Goal: Transaction & Acquisition: Purchase product/service

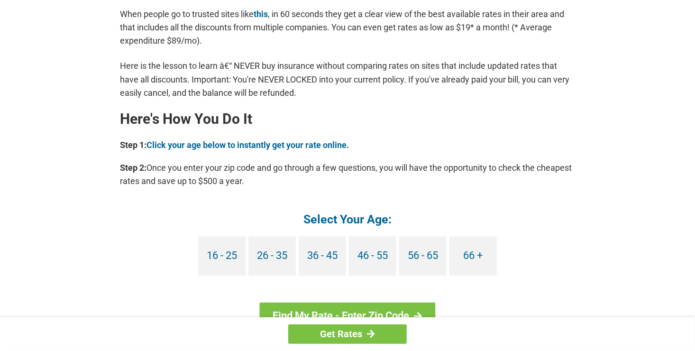
scroll to position [771, 0]
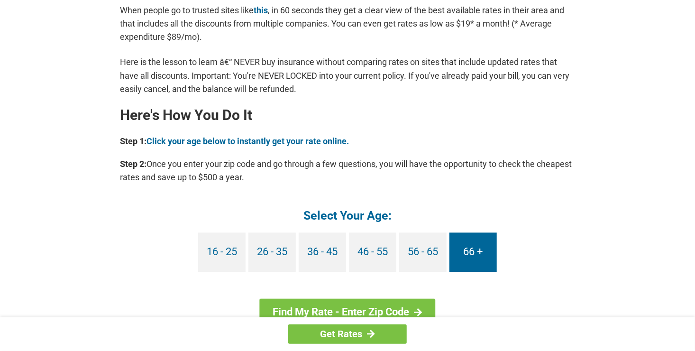
click at [465, 255] on link "66 +" at bounding box center [472, 252] width 47 height 39
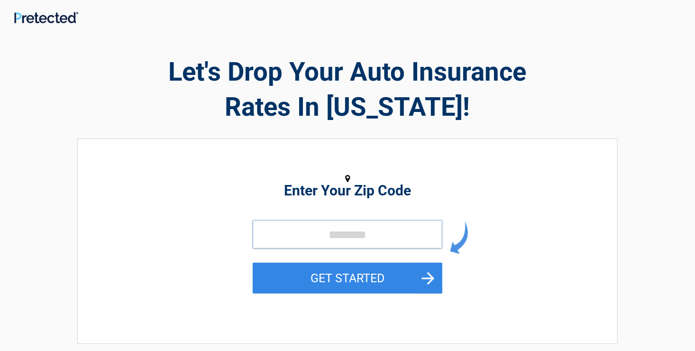
click at [342, 231] on input "tel" at bounding box center [348, 234] width 190 height 28
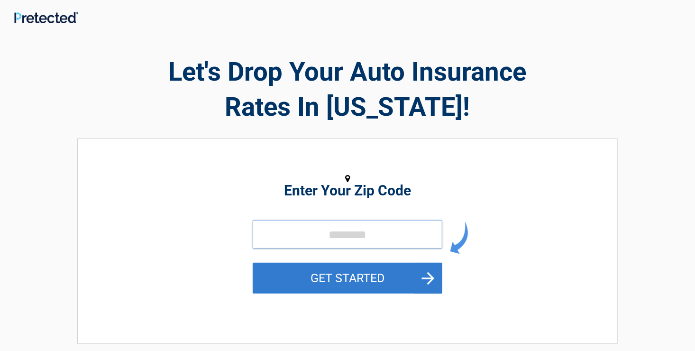
type input "*****"
click at [433, 275] on button "GET STARTED" at bounding box center [348, 278] width 190 height 31
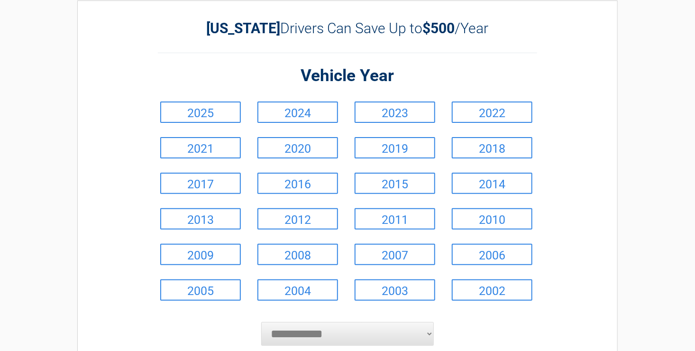
scroll to position [44, 0]
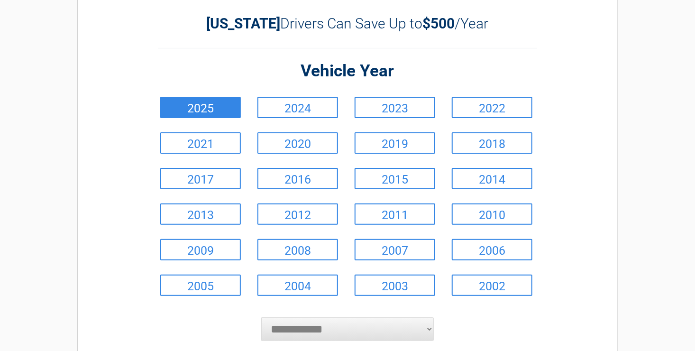
click at [194, 105] on link "2025" at bounding box center [200, 107] width 81 height 21
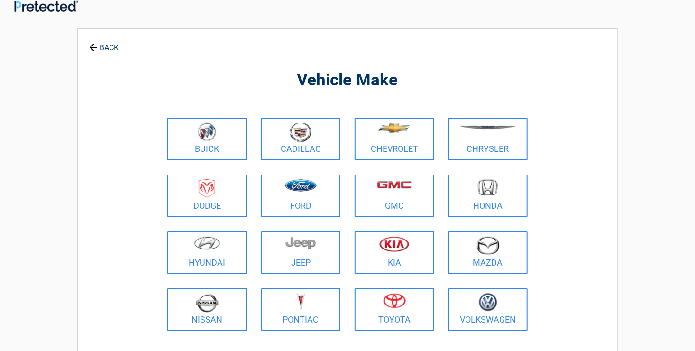
scroll to position [0, 0]
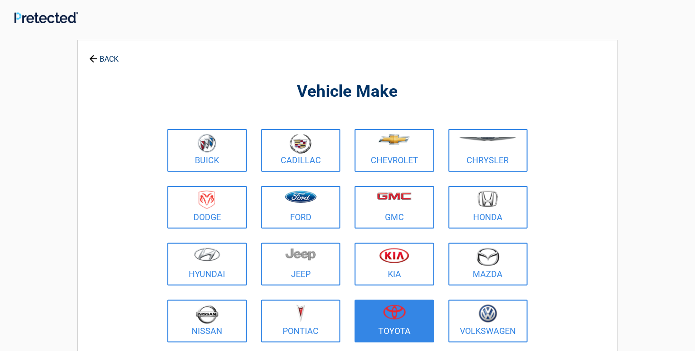
click at [394, 304] on img at bounding box center [394, 311] width 23 height 15
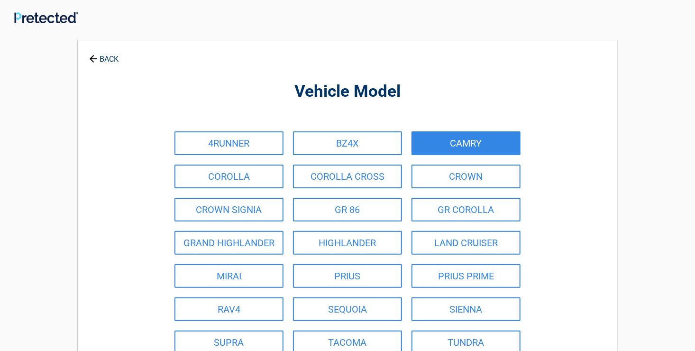
click at [471, 145] on link "CAMRY" at bounding box center [465, 143] width 109 height 24
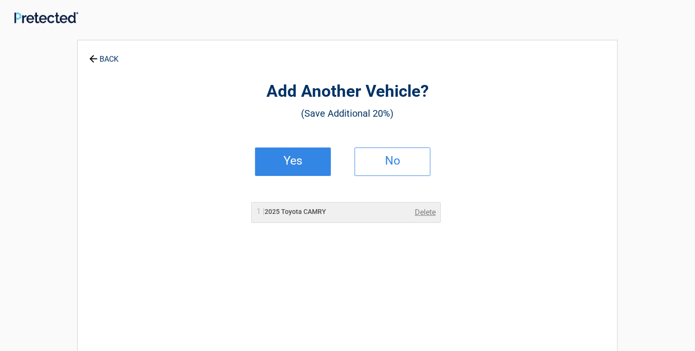
click at [289, 163] on h2 "Yes" at bounding box center [293, 160] width 56 height 7
